Goal: Task Accomplishment & Management: Use online tool/utility

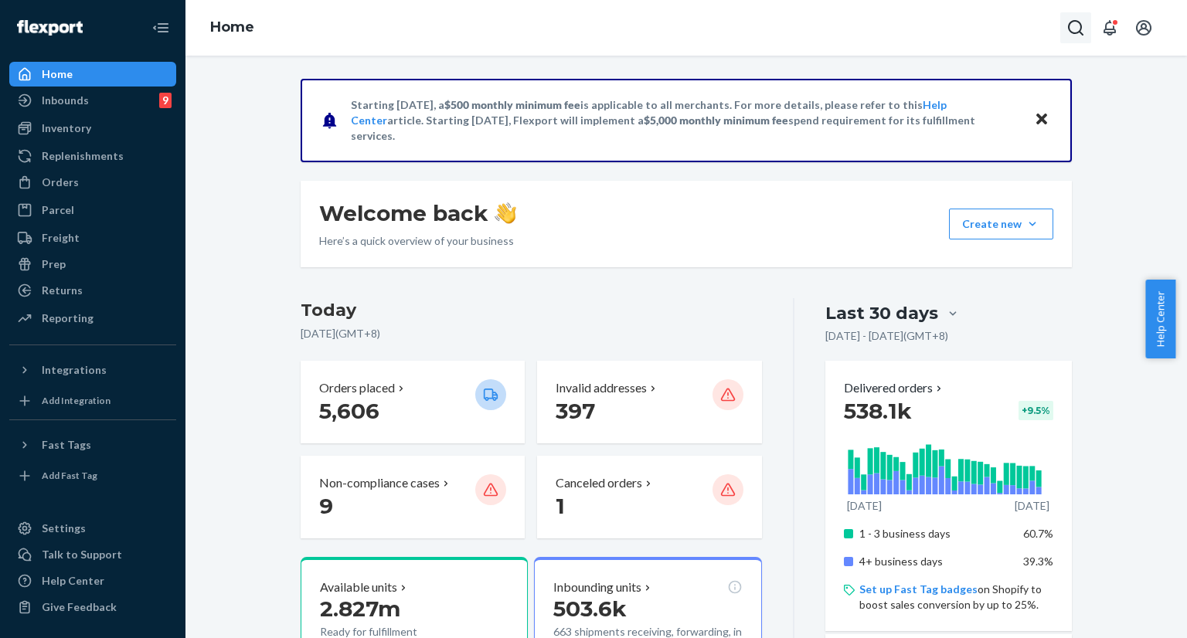
click at [1079, 26] on icon "Open Search Box" at bounding box center [1076, 28] width 19 height 19
click at [937, 31] on input "Search Input" at bounding box center [1000, 29] width 127 height 20
type input "#254429468"
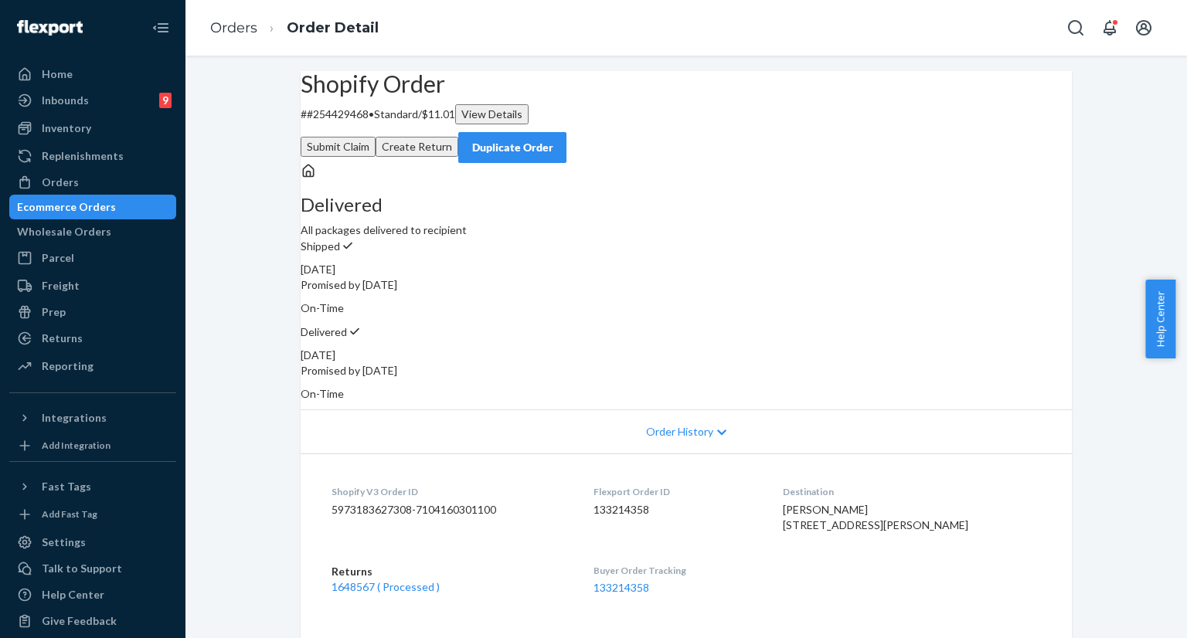
click at [553, 140] on div "Duplicate Order" at bounding box center [513, 147] width 82 height 15
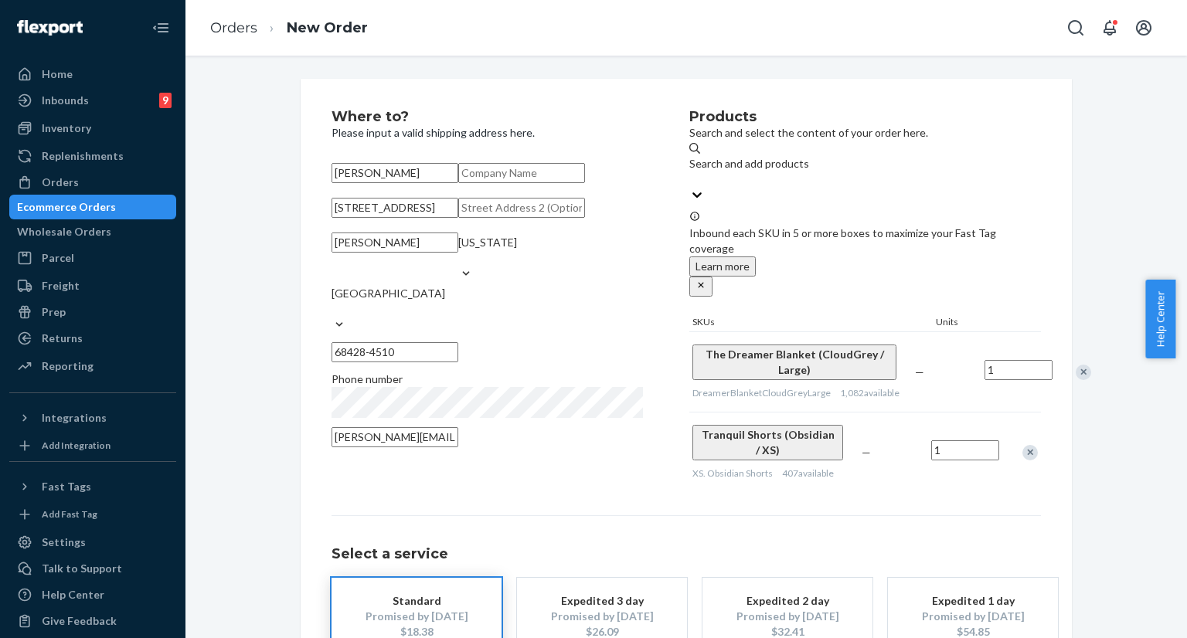
click at [1076, 365] on div "Remove Item" at bounding box center [1083, 372] width 15 height 15
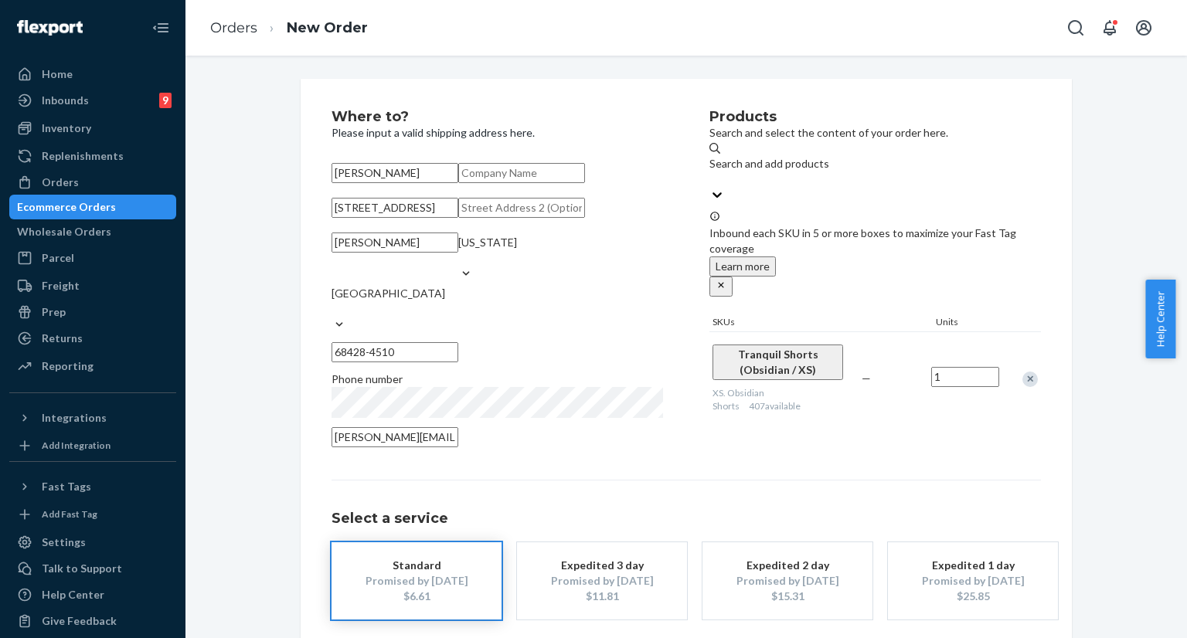
click at [448, 218] on input "[STREET_ADDRESS]" at bounding box center [395, 208] width 127 height 20
paste input "[PERSON_NAME], NE 68428"
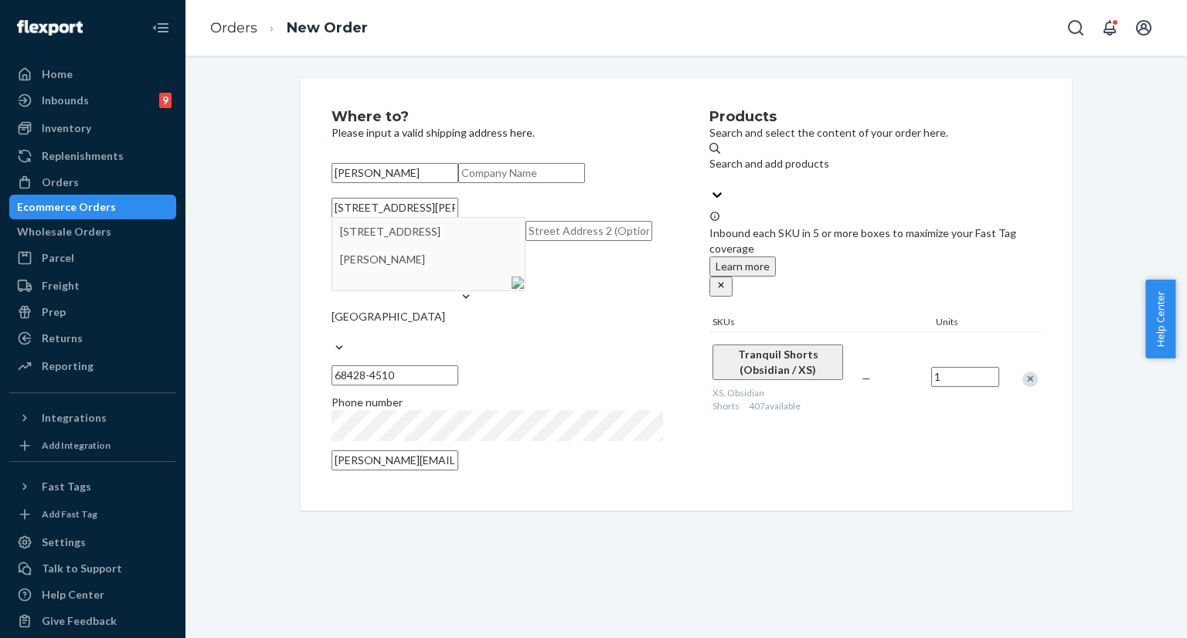
type input "[STREET_ADDRESS][PERSON_NAME]"
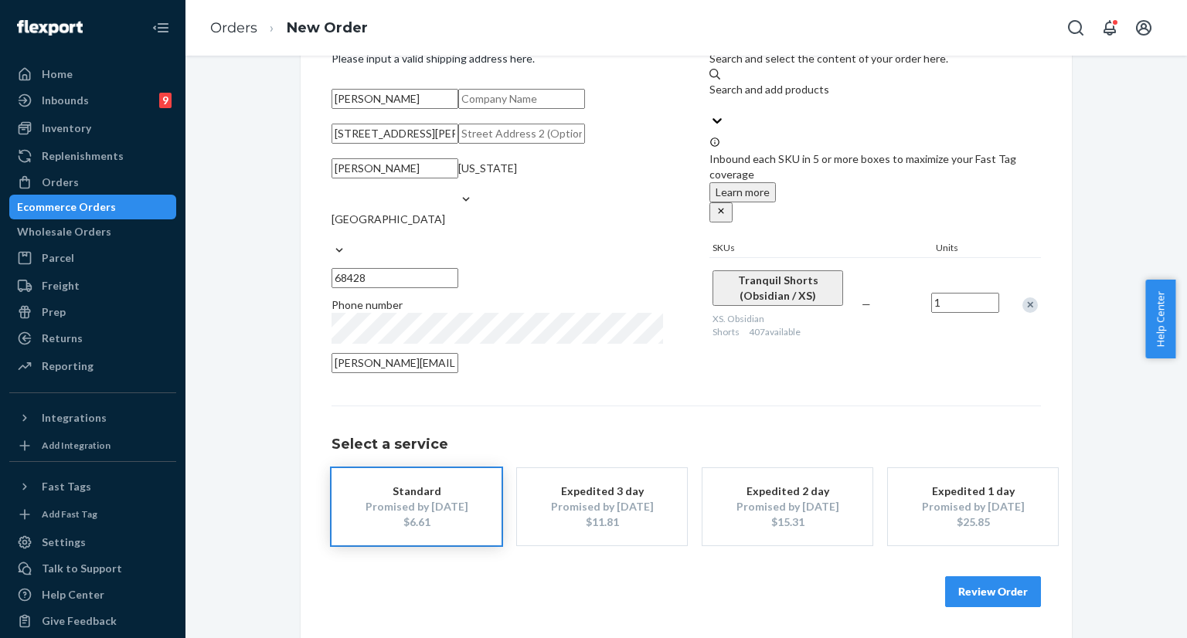
scroll to position [142, 0]
click at [965, 591] on button "Review Order" at bounding box center [993, 592] width 96 height 31
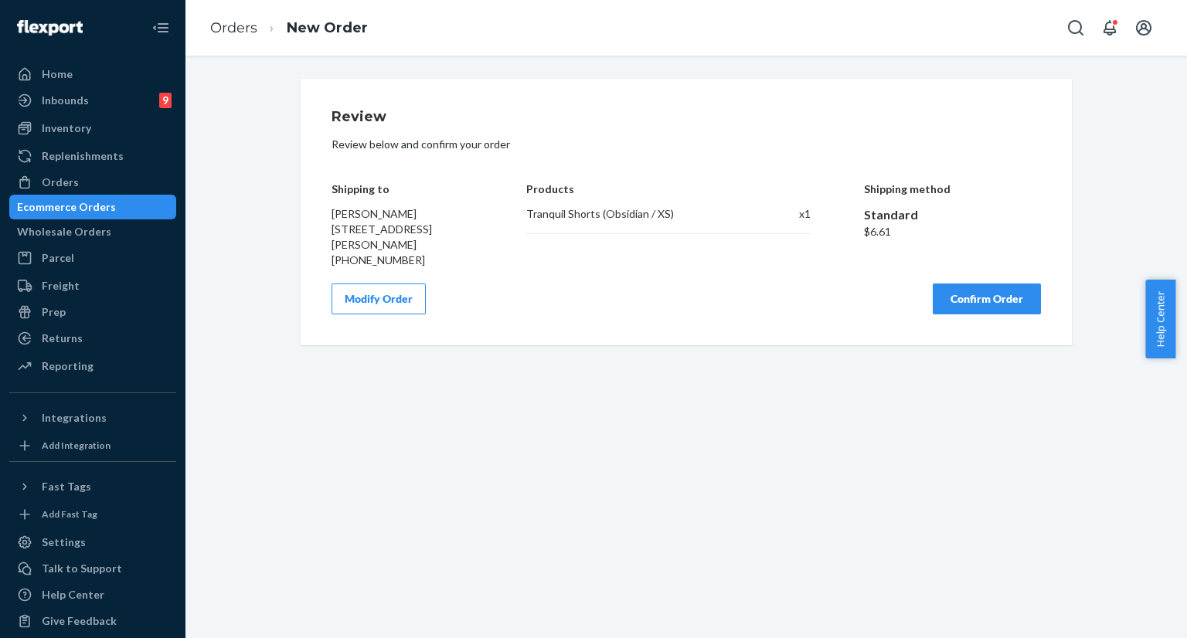
click at [989, 301] on button "Confirm Order" at bounding box center [987, 299] width 108 height 31
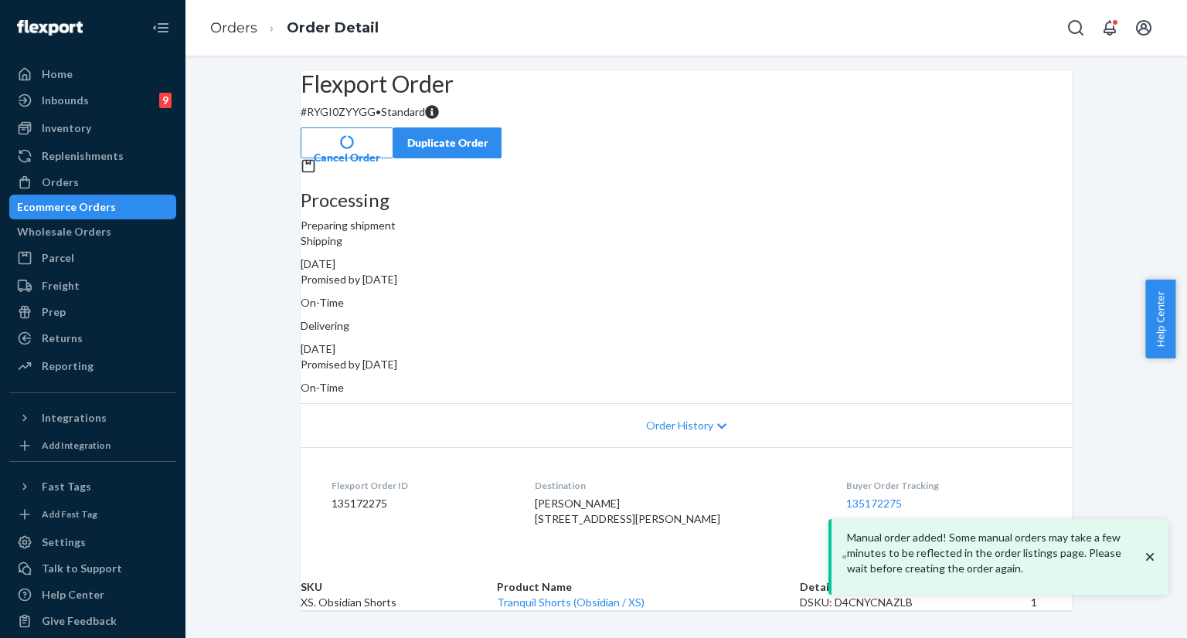
click at [1156, 565] on icon "close toast" at bounding box center [1149, 557] width 15 height 15
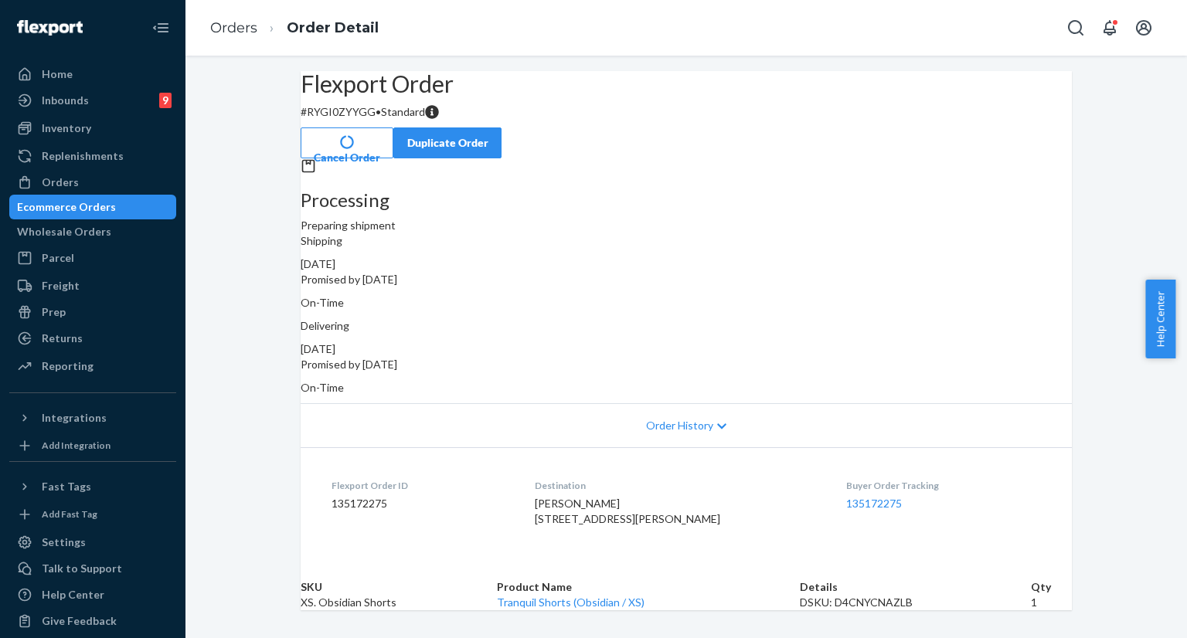
drag, startPoint x: 768, startPoint y: 248, endPoint x: 868, endPoint y: 243, distance: 100.6
click at [868, 243] on div "Shipping [DATE] Promised by [DATE] On-Time" at bounding box center [686, 271] width 771 height 77
copy div "[DATE]"
drag, startPoint x: 766, startPoint y: 315, endPoint x: 886, endPoint y: 307, distance: 120.1
click at [886, 318] on div "Delivering [DATE] Promised by [DATE] On-Time" at bounding box center [686, 356] width 771 height 77
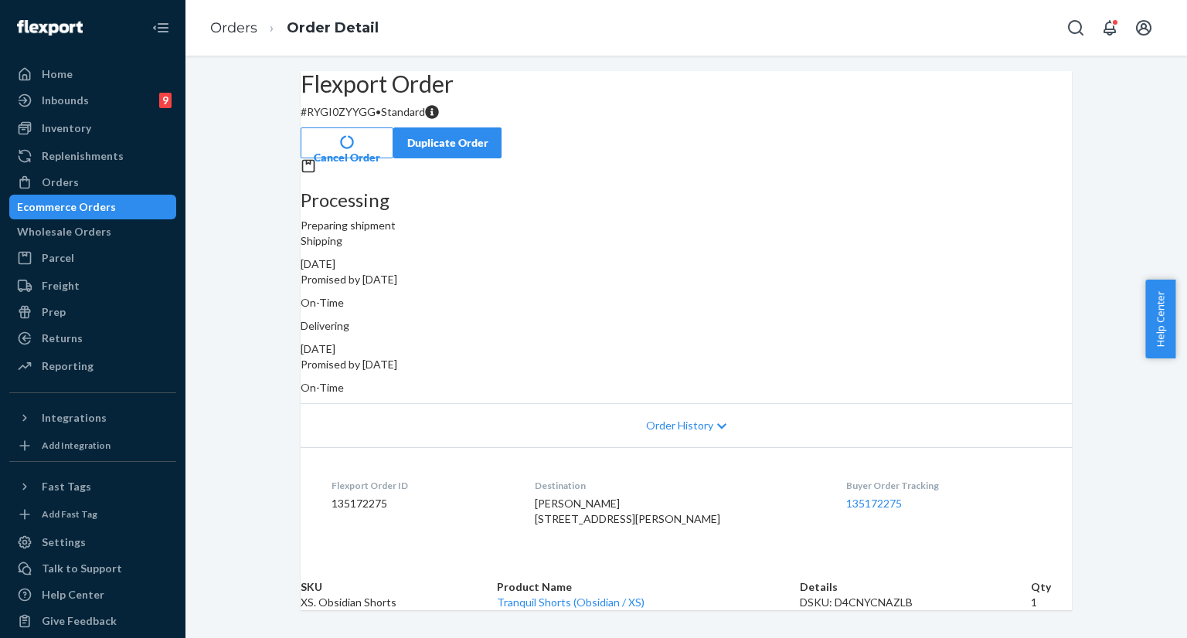
copy div "[DATE]"
drag, startPoint x: 850, startPoint y: 489, endPoint x: 934, endPoint y: 492, distance: 83.6
click at [934, 492] on dl "Flexport Order ID 135172275 Destination [PERSON_NAME] [STREET_ADDRESS][PERSON_N…" at bounding box center [686, 506] width 771 height 116
click at [950, 502] on div "Buyer Order Tracking 135172275" at bounding box center [943, 505] width 195 height 53
drag, startPoint x: 892, startPoint y: 489, endPoint x: 825, endPoint y: 489, distance: 67.3
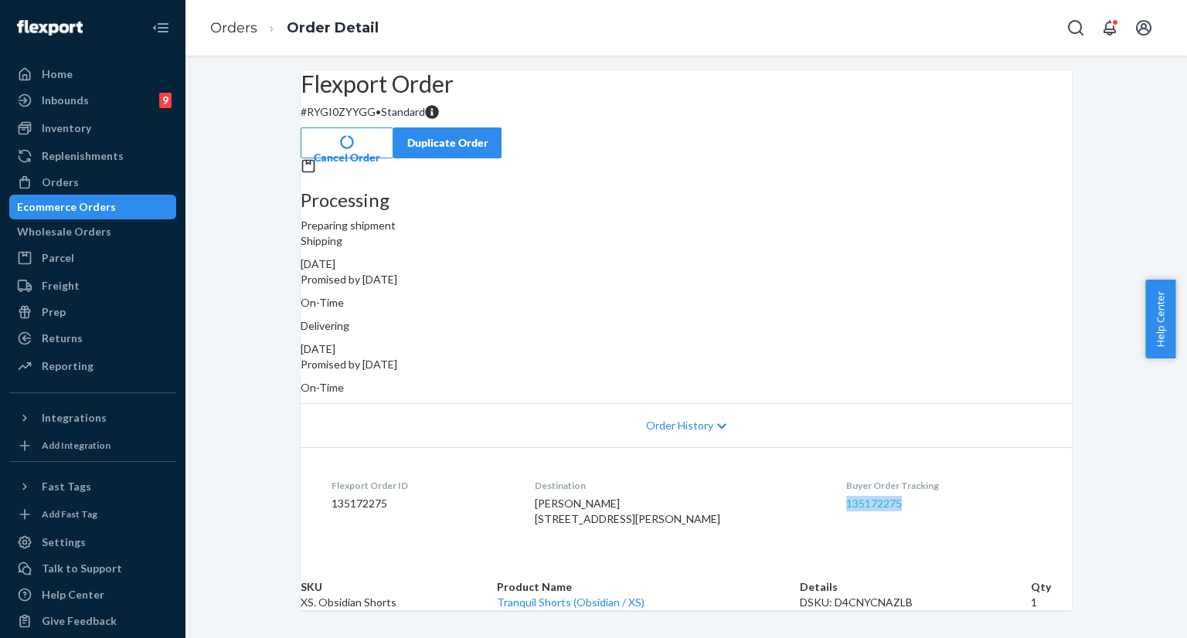
click at [846, 496] on dd "135172275" at bounding box center [943, 503] width 195 height 15
copy link "135172275"
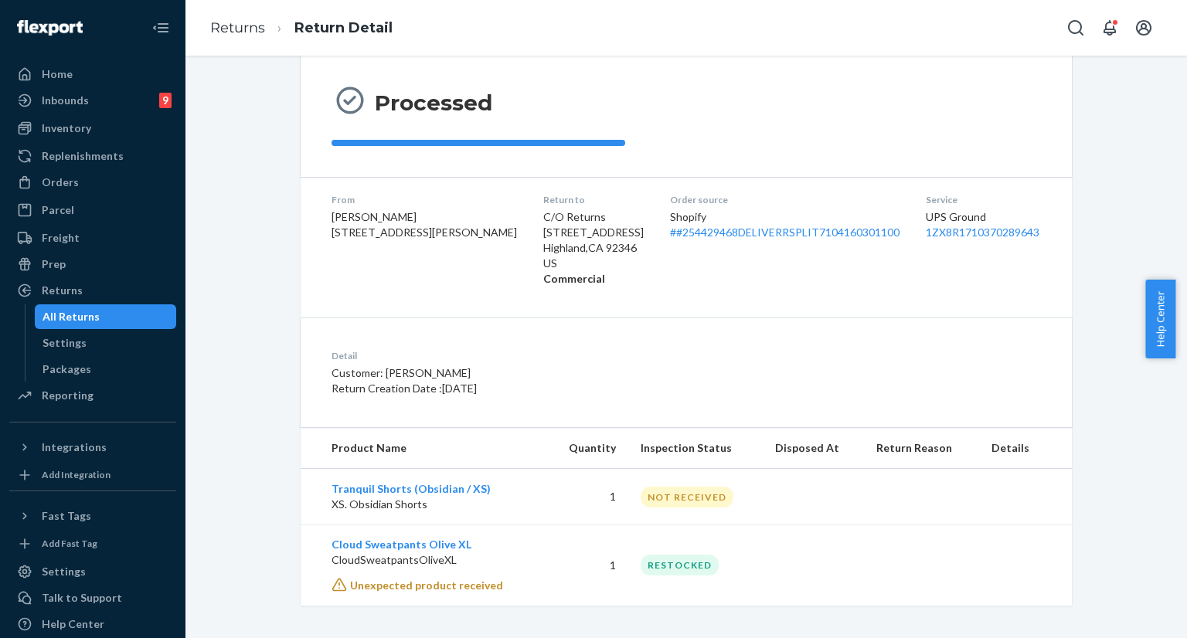
scroll to position [141, 0]
